Goal: Task Accomplishment & Management: Manage account settings

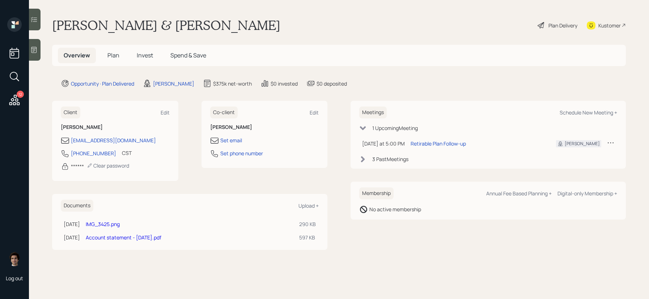
click at [2, 99] on div "12 Log out" at bounding box center [14, 149] width 29 height 299
click at [13, 99] on icon at bounding box center [14, 100] width 13 height 13
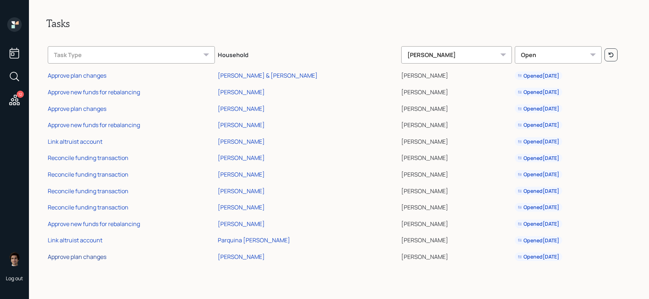
click at [81, 258] on div "Approve plan changes" at bounding box center [77, 257] width 59 height 8
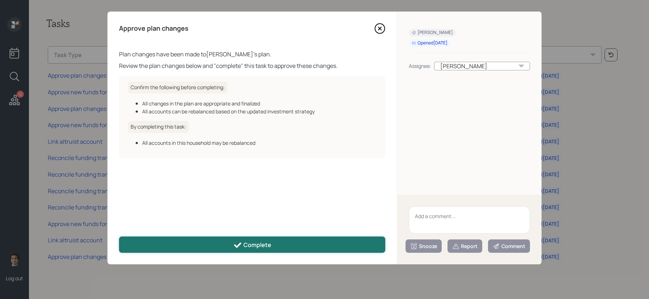
click at [344, 240] on button "Complete" at bounding box center [252, 245] width 266 height 16
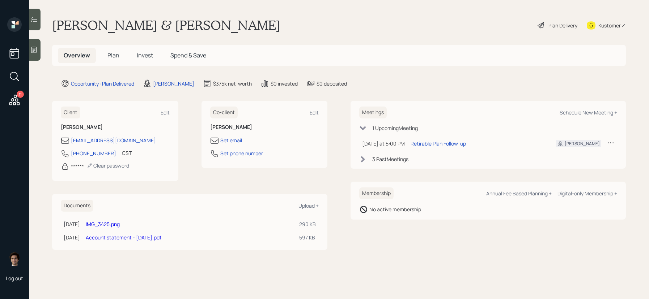
click at [11, 100] on icon at bounding box center [14, 100] width 10 height 10
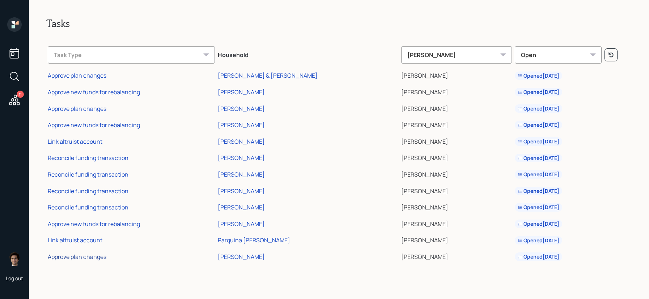
click at [63, 255] on div "Approve plan changes" at bounding box center [77, 257] width 59 height 8
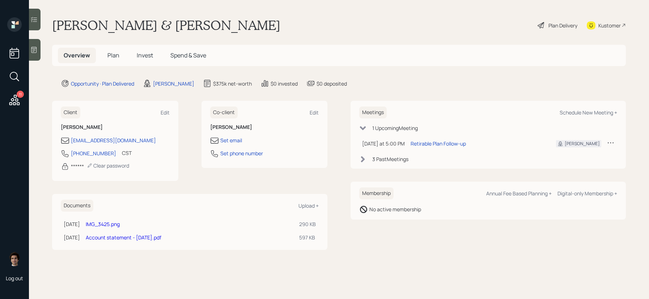
click at [549, 22] on div "Plan Delivery" at bounding box center [562, 26] width 29 height 8
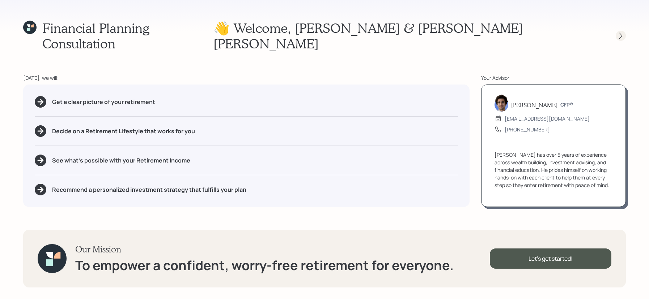
click at [617, 33] on div at bounding box center [614, 36] width 23 height 10
click at [618, 32] on icon at bounding box center [620, 35] width 7 height 7
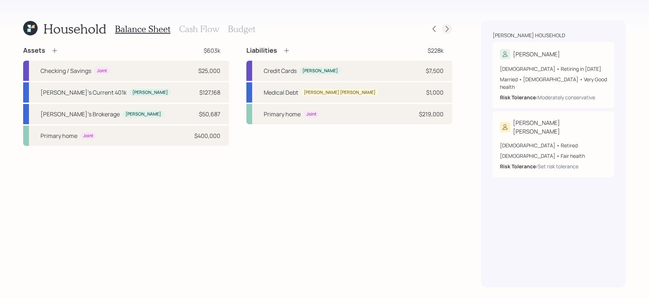
click at [449, 31] on icon at bounding box center [446, 28] width 7 height 7
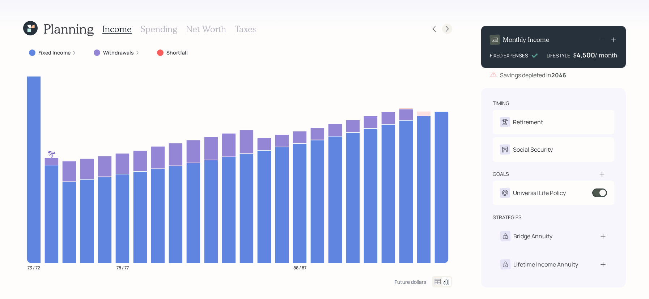
click at [447, 31] on icon at bounding box center [446, 28] width 7 height 7
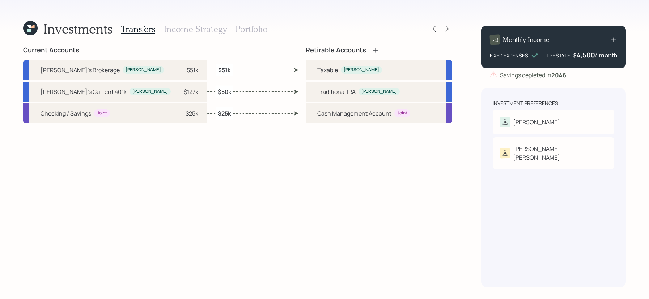
click at [239, 29] on h3 "Portfolio" at bounding box center [251, 29] width 32 height 10
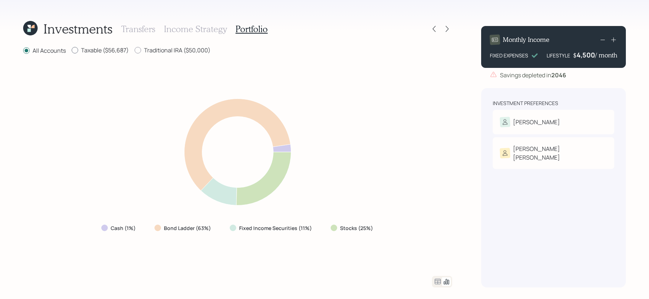
click at [98, 51] on label "Taxable ($56,687)" at bounding box center [100, 50] width 57 height 8
click at [72, 51] on input "Taxable ($56,687)" at bounding box center [71, 50] width 0 height 0
radio input "true"
radio input "false"
click at [157, 53] on label "Traditional IRA ($50,000)" at bounding box center [173, 50] width 76 height 8
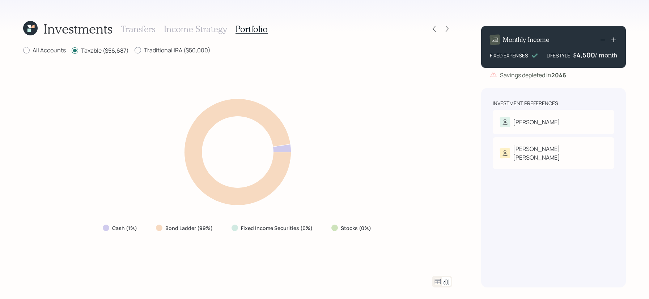
click at [135, 51] on input "Traditional IRA ($50,000)" at bounding box center [134, 50] width 0 height 0
radio input "true"
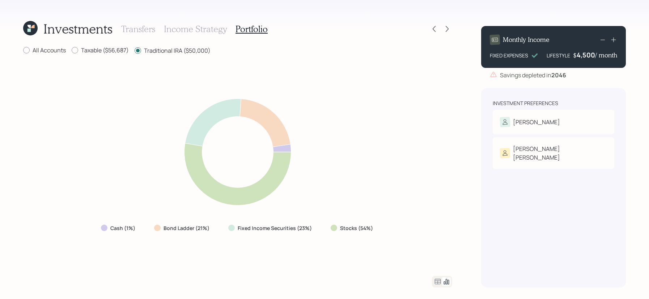
click at [439, 284] on icon at bounding box center [437, 282] width 9 height 9
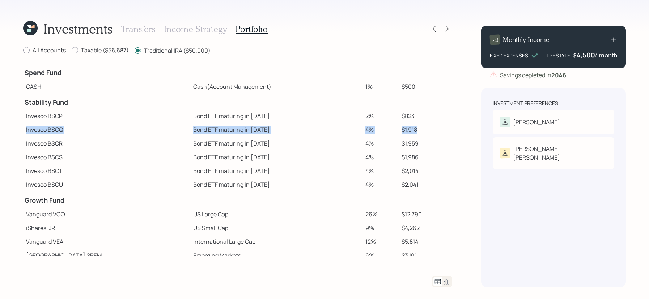
drag, startPoint x: 412, startPoint y: 121, endPoint x: 411, endPoint y: 133, distance: 12.0
click at [411, 133] on tbody "Spend Fund CASH Cash (Account Management) 1% $500 Stability Fund Invesco BSCP B…" at bounding box center [237, 225] width 429 height 322
drag, startPoint x: 391, startPoint y: 142, endPoint x: 416, endPoint y: 144, distance: 25.0
click at [419, 144] on td "$1,959" at bounding box center [426, 144] width 54 height 14
drag, startPoint x: 392, startPoint y: 157, endPoint x: 425, endPoint y: 158, distance: 32.9
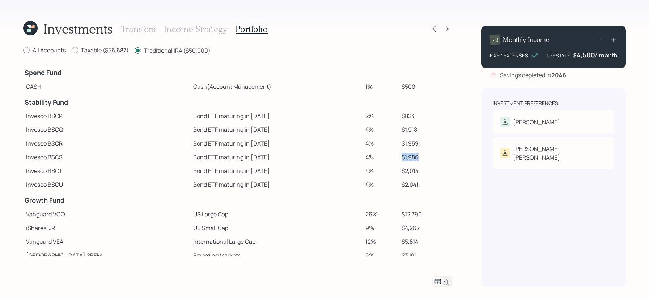
click at [427, 158] on td "$1,986" at bounding box center [426, 157] width 54 height 14
drag, startPoint x: 387, startPoint y: 176, endPoint x: 420, endPoint y: 176, distance: 33.3
click at [408, 176] on tr "Invesco BSCT Bond ETF maturing in [DATE] 4% $2,014" at bounding box center [237, 171] width 429 height 14
click at [401, 125] on td "$1,918" at bounding box center [426, 130] width 54 height 14
click at [117, 48] on label "Taxable ($56,687)" at bounding box center [100, 50] width 57 height 8
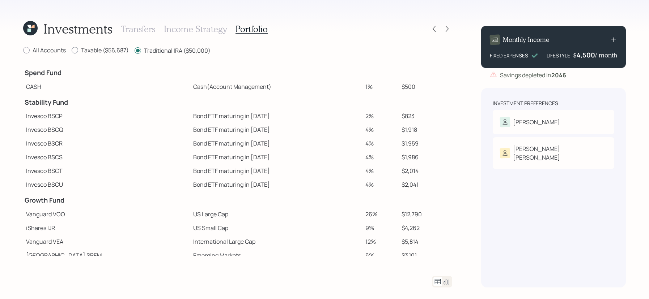
click at [72, 50] on input "Taxable ($56,687)" at bounding box center [71, 50] width 0 height 0
radio input "true"
radio input "false"
click at [446, 281] on icon at bounding box center [446, 282] width 5 height 5
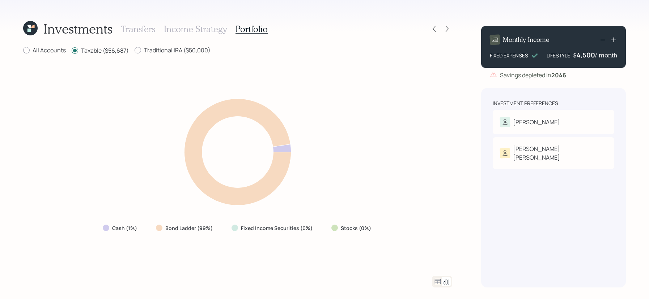
click at [434, 278] on icon at bounding box center [437, 282] width 9 height 9
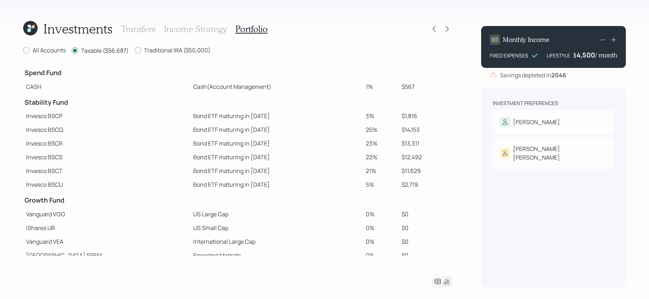
click at [149, 29] on h3 "Transfers" at bounding box center [138, 29] width 34 height 10
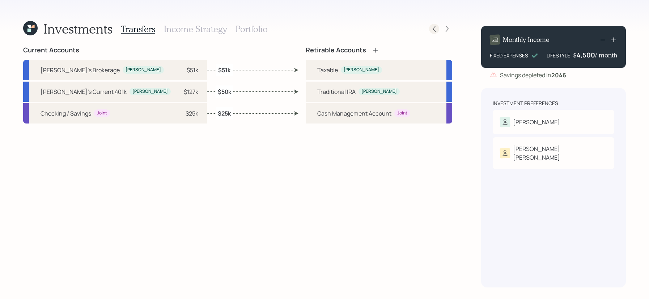
click at [435, 28] on icon at bounding box center [433, 28] width 7 height 7
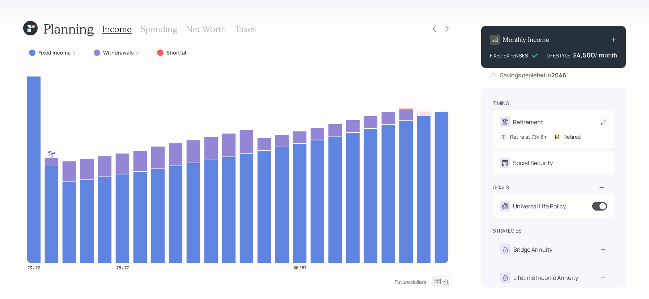
click at [554, 126] on div "Retirement" at bounding box center [553, 122] width 107 height 10
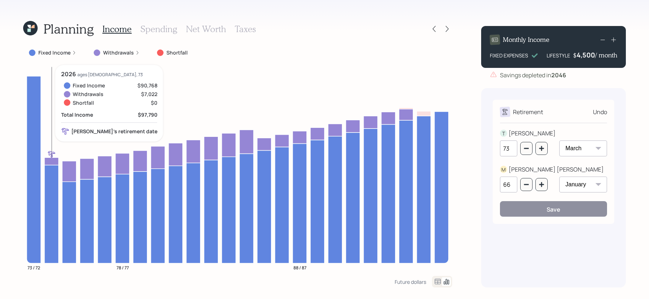
click at [47, 163] on icon at bounding box center [51, 162] width 14 height 8
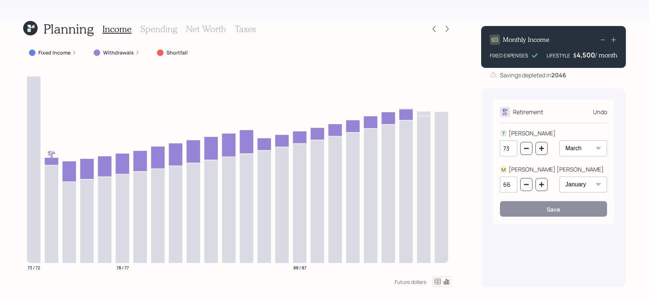
click at [569, 145] on select "January February March April May June July August September October November De…" at bounding box center [583, 149] width 48 height 16
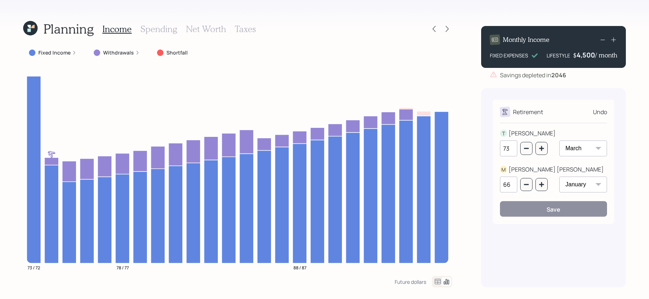
select select "1"
click at [559, 141] on select "January February March April May June July August September October November De…" at bounding box center [583, 149] width 48 height 16
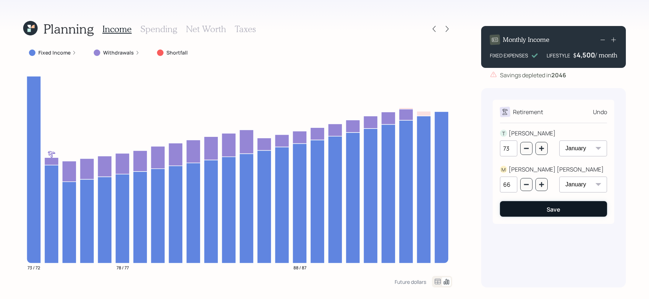
click at [560, 214] on button "Save" at bounding box center [553, 209] width 107 height 16
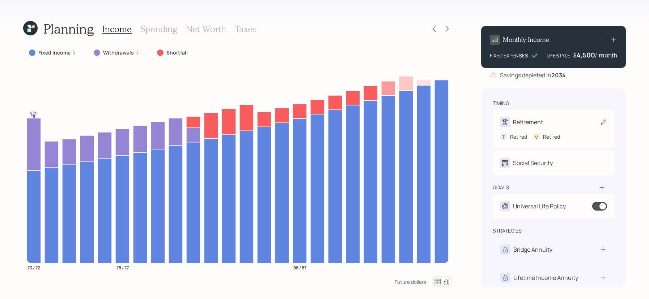
click at [561, 123] on div "Retirement" at bounding box center [553, 122] width 107 height 10
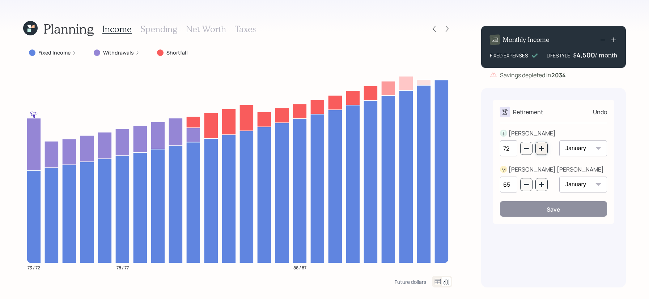
click at [540, 149] on icon "button" at bounding box center [542, 149] width 6 height 6
type input "73"
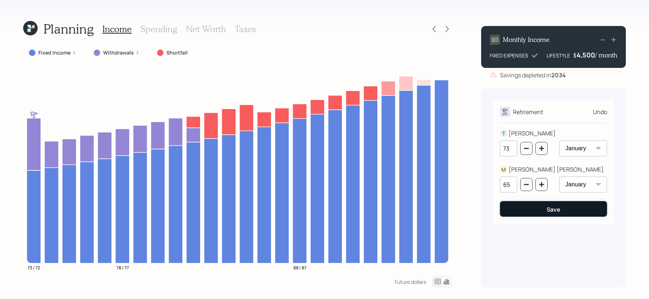
click at [545, 213] on button "Save" at bounding box center [553, 209] width 107 height 16
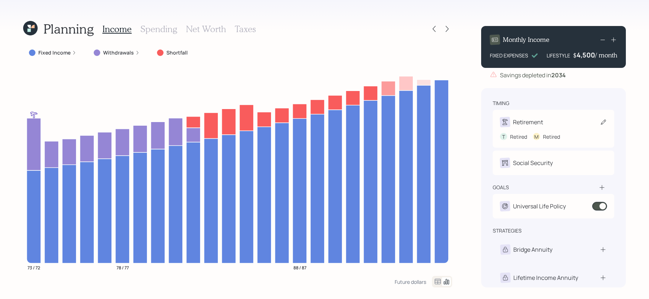
click at [551, 130] on div "T Retired M Retired" at bounding box center [553, 133] width 107 height 13
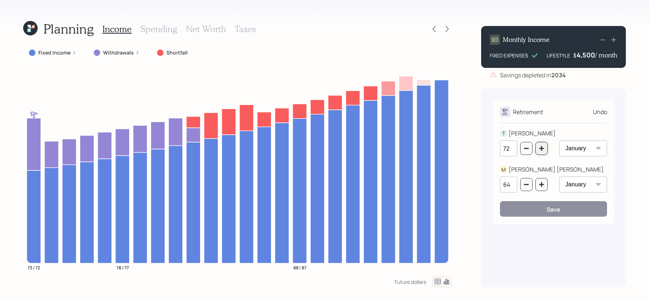
click at [546, 154] on button "button" at bounding box center [541, 148] width 12 height 13
type input "73"
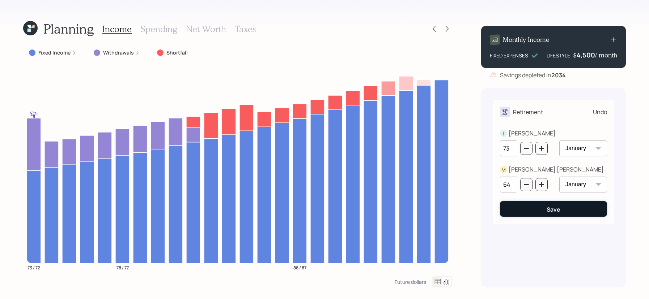
click at [558, 212] on div "Save" at bounding box center [553, 210] width 14 height 8
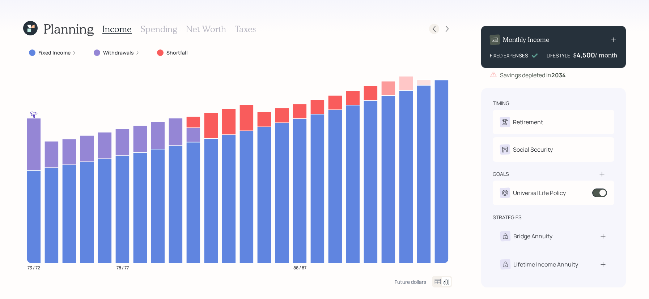
click at [431, 26] on icon at bounding box center [433, 28] width 7 height 7
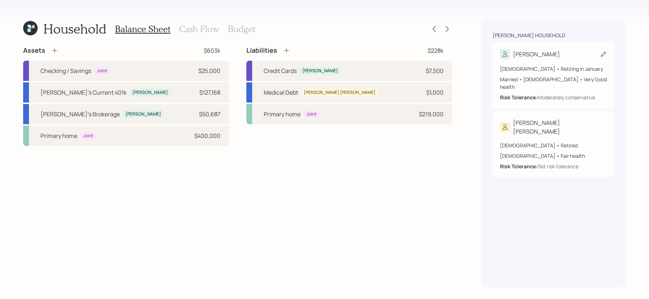
click at [556, 67] on div "[DEMOGRAPHIC_DATA] • Retiring in January" at bounding box center [553, 69] width 107 height 8
select select "very_good"
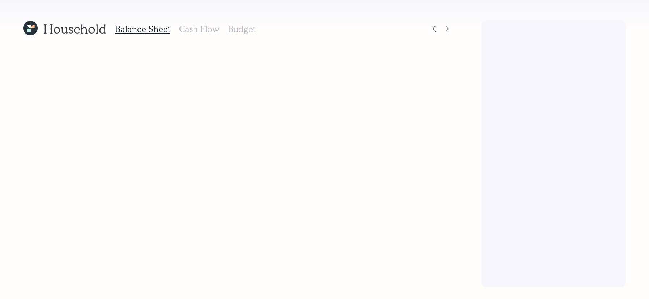
select select "very_good"
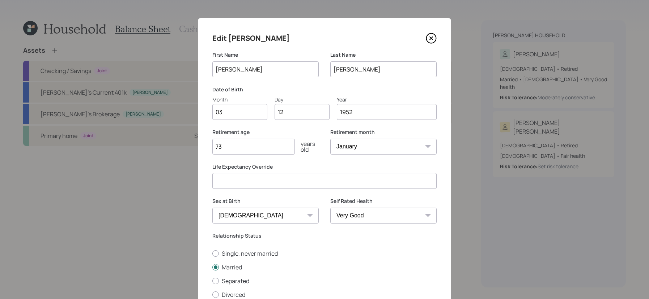
click at [233, 155] on div "Retirement age 73 years old" at bounding box center [265, 146] width 106 height 35
click at [234, 153] on input "73" at bounding box center [253, 147] width 82 height 16
type input "74"
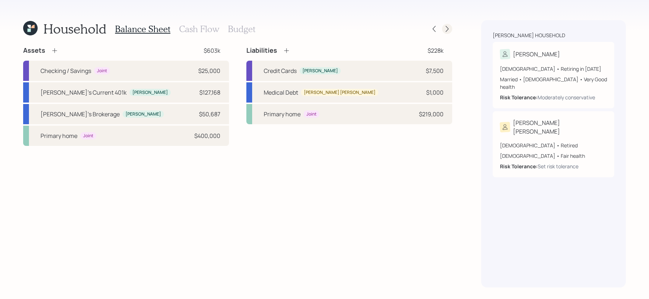
click at [449, 27] on icon at bounding box center [446, 28] width 7 height 7
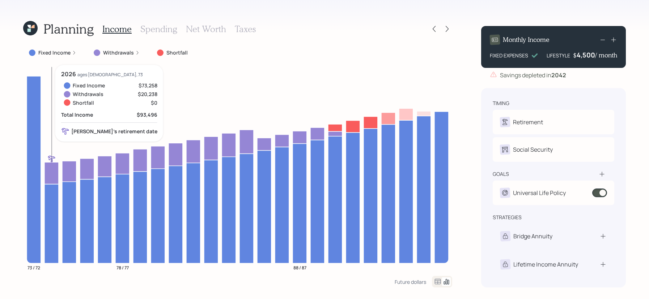
click at [48, 169] on icon at bounding box center [51, 173] width 14 height 22
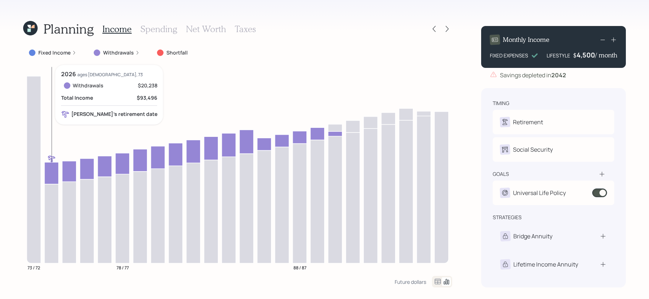
click at [48, 169] on icon at bounding box center [51, 173] width 14 height 22
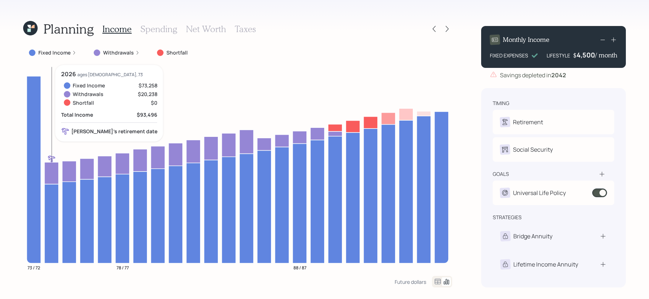
click at [48, 173] on icon at bounding box center [51, 173] width 14 height 22
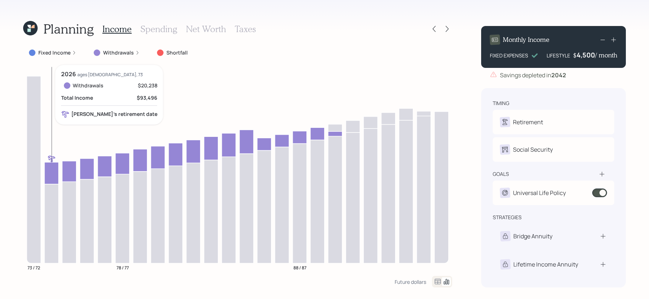
click at [48, 172] on icon at bounding box center [51, 173] width 14 height 22
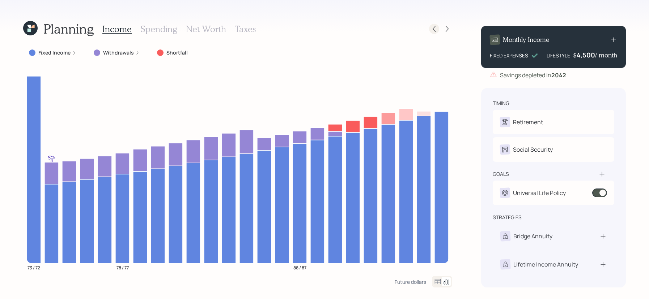
click at [432, 29] on icon at bounding box center [433, 28] width 7 height 7
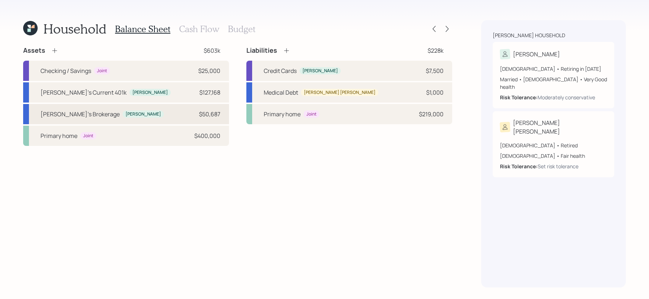
click at [211, 116] on div "$50,687" at bounding box center [209, 114] width 21 height 9
select select "taxable"
select select "balanced"
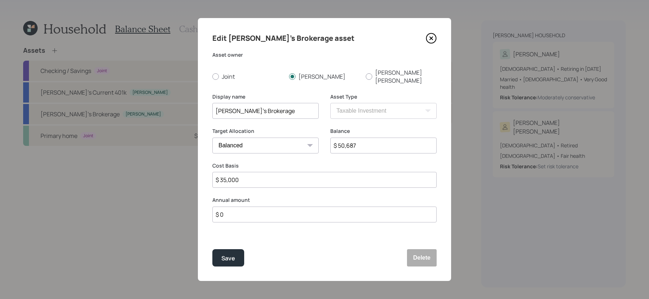
click at [427, 44] on div "Edit Tim's Brokerage asset" at bounding box center [324, 39] width 224 height 12
click at [429, 41] on icon at bounding box center [431, 38] width 11 height 11
